Goal: Task Accomplishment & Management: Manage account settings

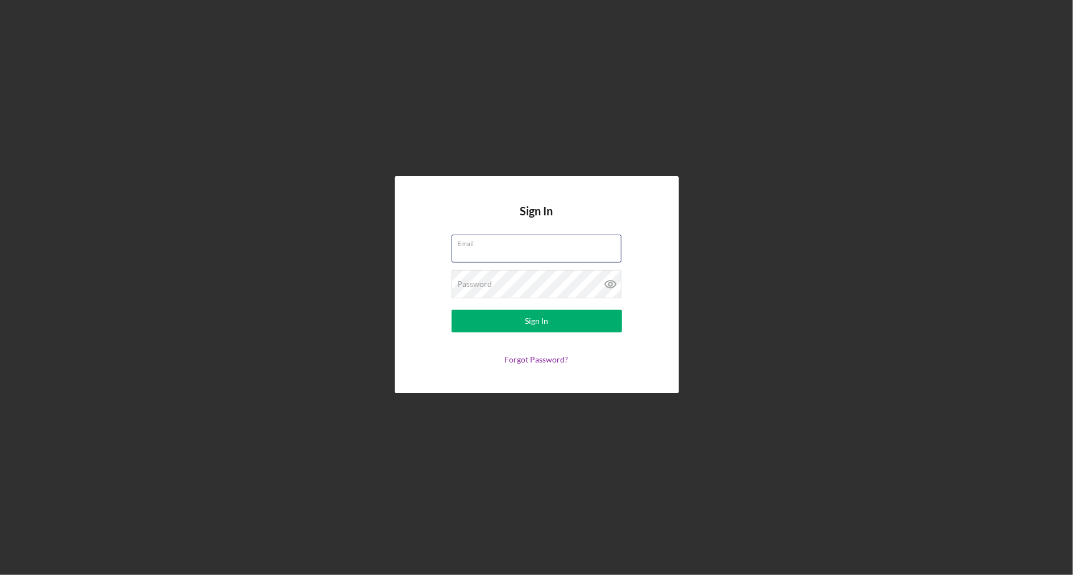
type input "[EMAIL_ADDRESS][DOMAIN_NAME]"
click at [536, 322] on button "Sign In" at bounding box center [537, 321] width 170 height 23
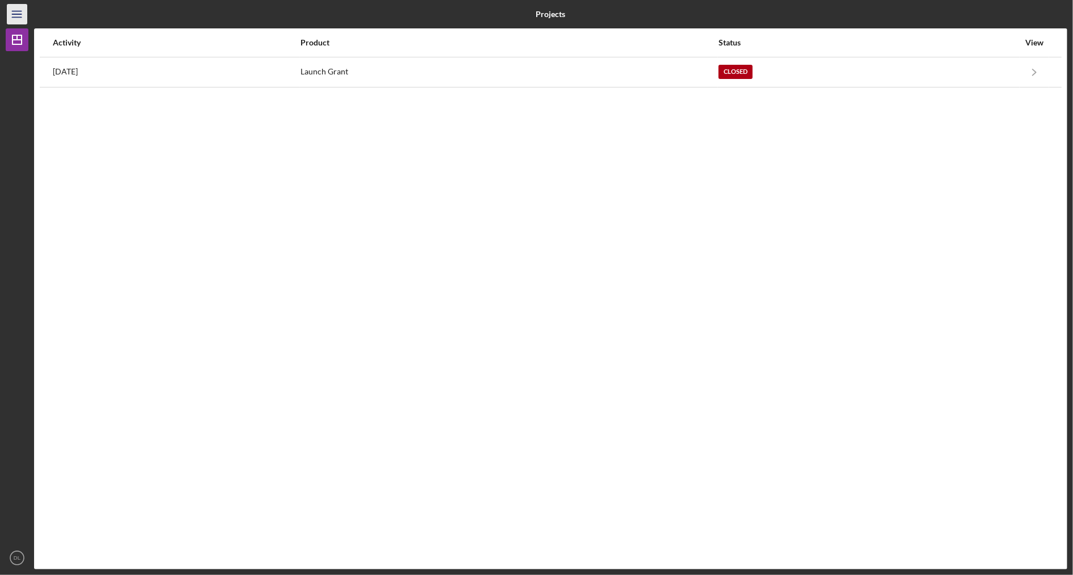
click at [18, 18] on icon "Icon/Menu" at bounding box center [18, 15] width 26 height 26
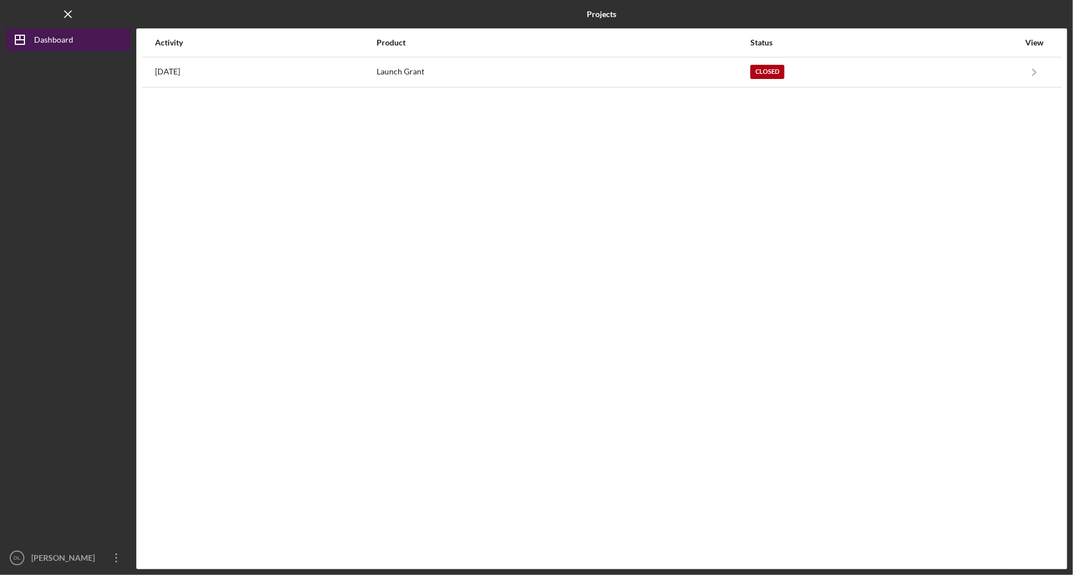
click at [53, 43] on div "Dashboard" at bounding box center [53, 41] width 39 height 26
click at [114, 558] on icon "Icon/Overflow" at bounding box center [116, 558] width 28 height 28
click at [86, 441] on div at bounding box center [68, 298] width 125 height 495
click at [117, 557] on icon "Icon/Overflow" at bounding box center [116, 558] width 28 height 28
click at [230, 424] on div "Activity Product Status View [DATE] Launch Grant Closed Icon/Navigate Launch Gr…" at bounding box center [601, 298] width 931 height 541
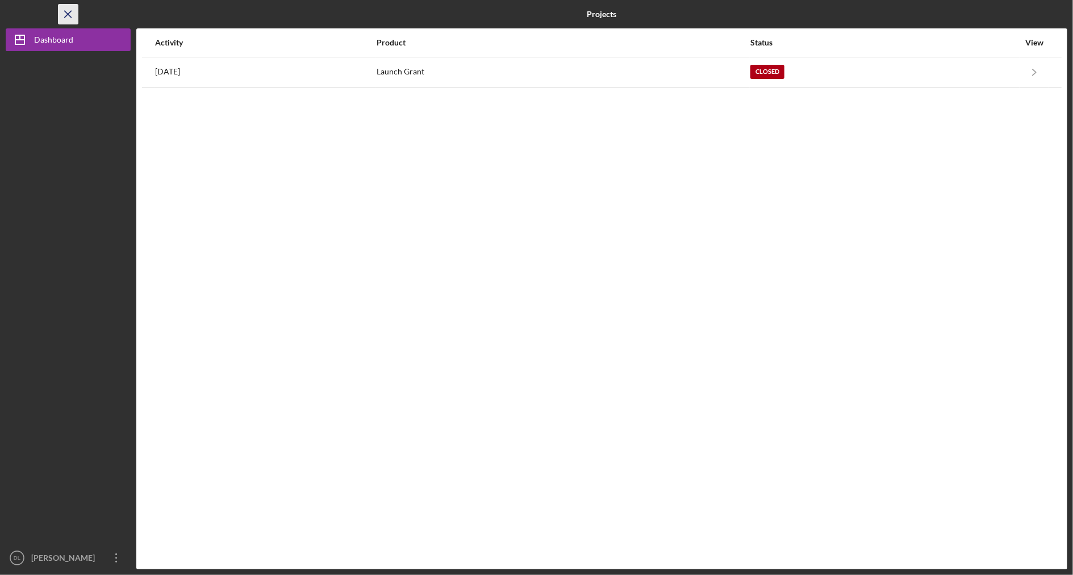
click at [70, 13] on icon "Icon/Menu Close" at bounding box center [69, 15] width 26 height 26
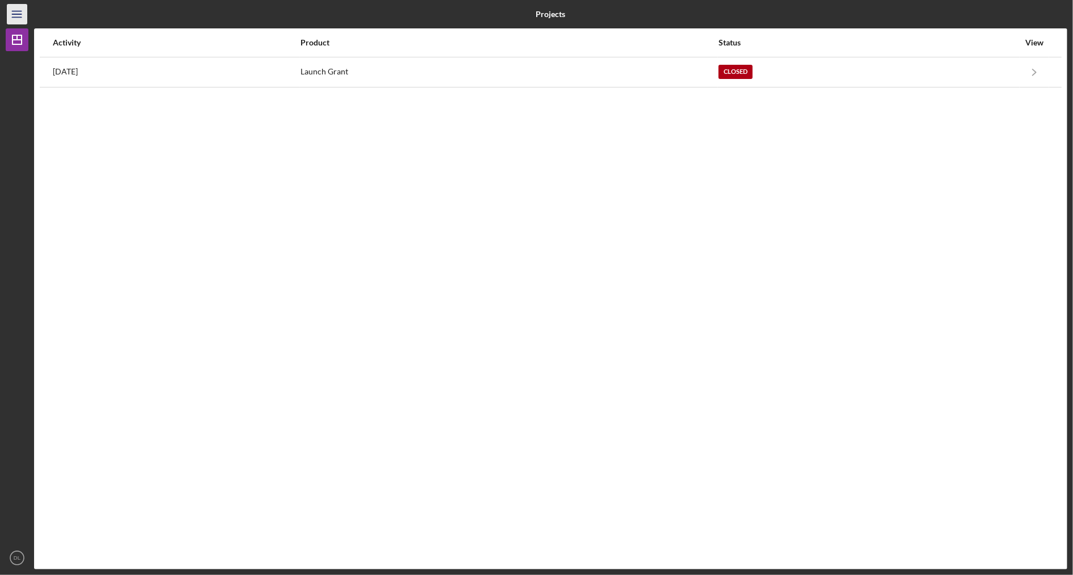
click at [18, 17] on line "button" at bounding box center [16, 17] width 9 height 0
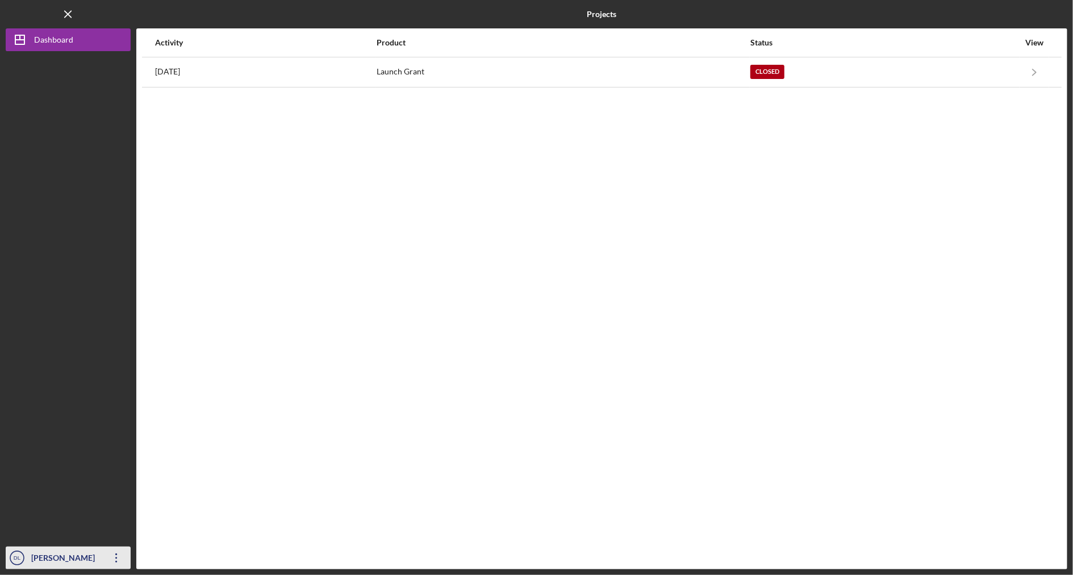
click at [116, 556] on icon "Icon/Overflow" at bounding box center [116, 558] width 28 height 28
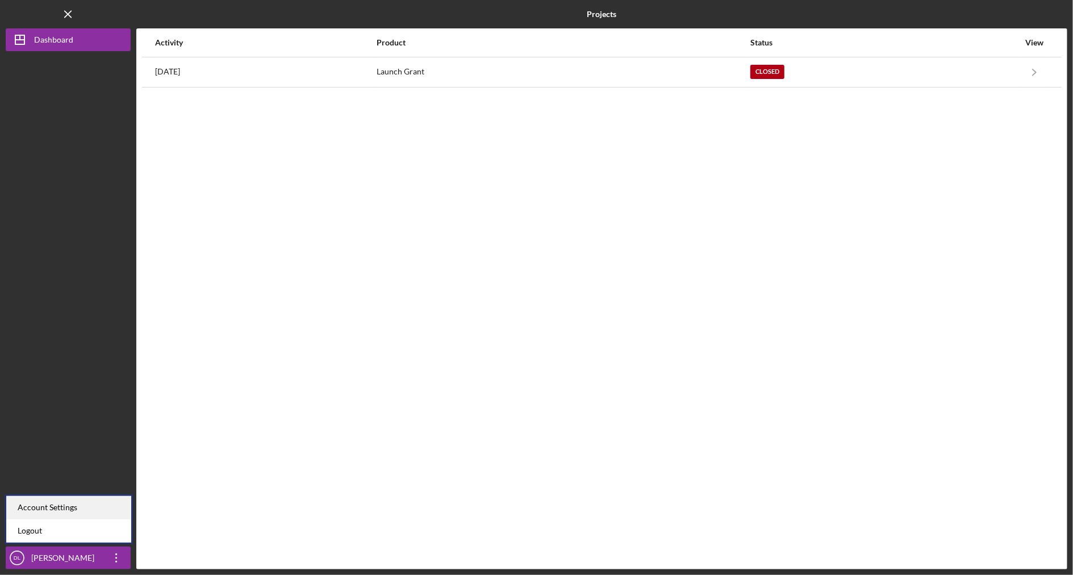
click at [98, 509] on div "Account Settings" at bounding box center [68, 507] width 125 height 23
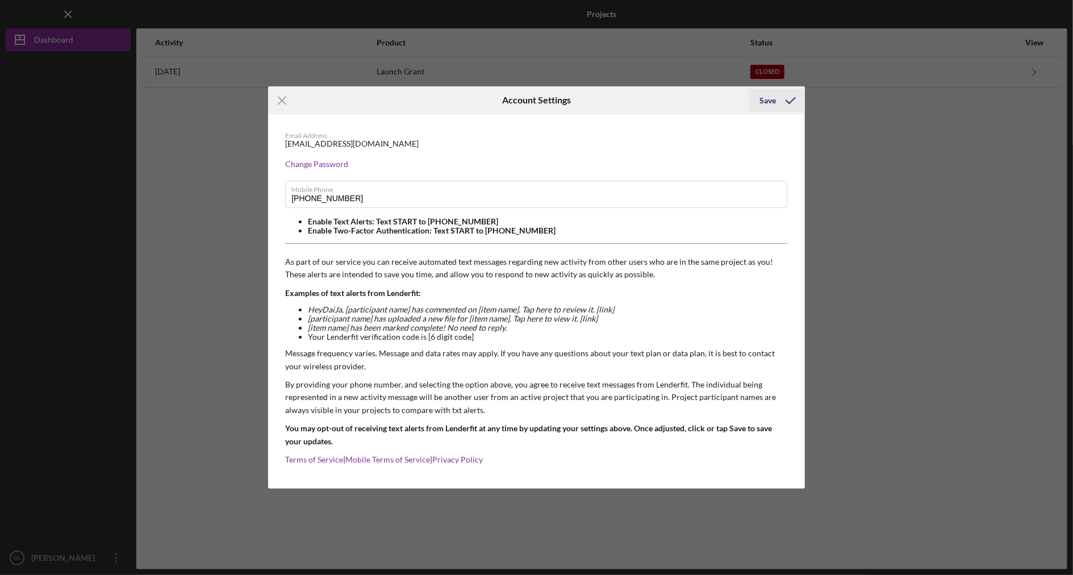
click at [794, 101] on icon "submit" at bounding box center [791, 100] width 28 height 28
